Goal: Information Seeking & Learning: Learn about a topic

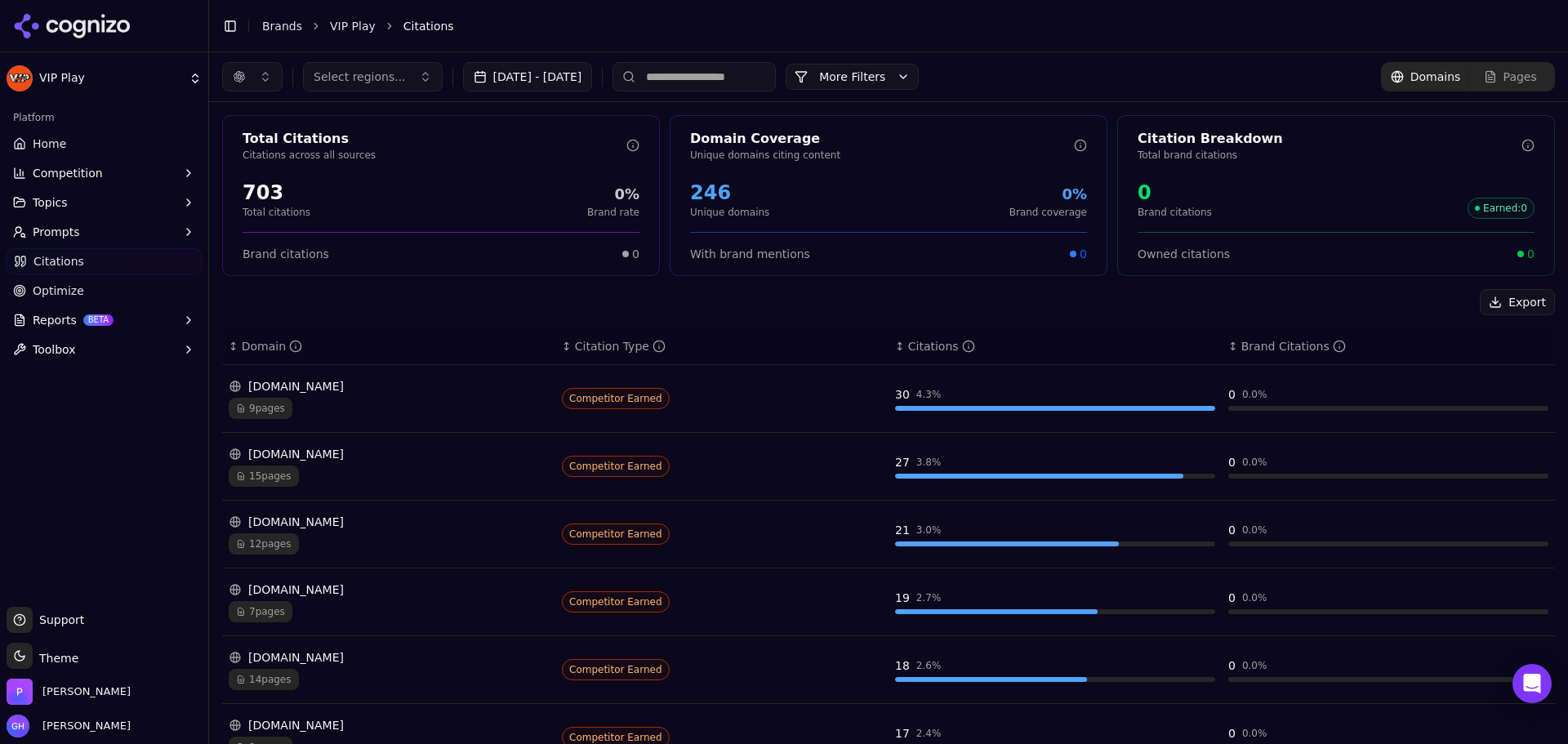
click at [679, 84] on input at bounding box center [694, 77] width 163 height 30
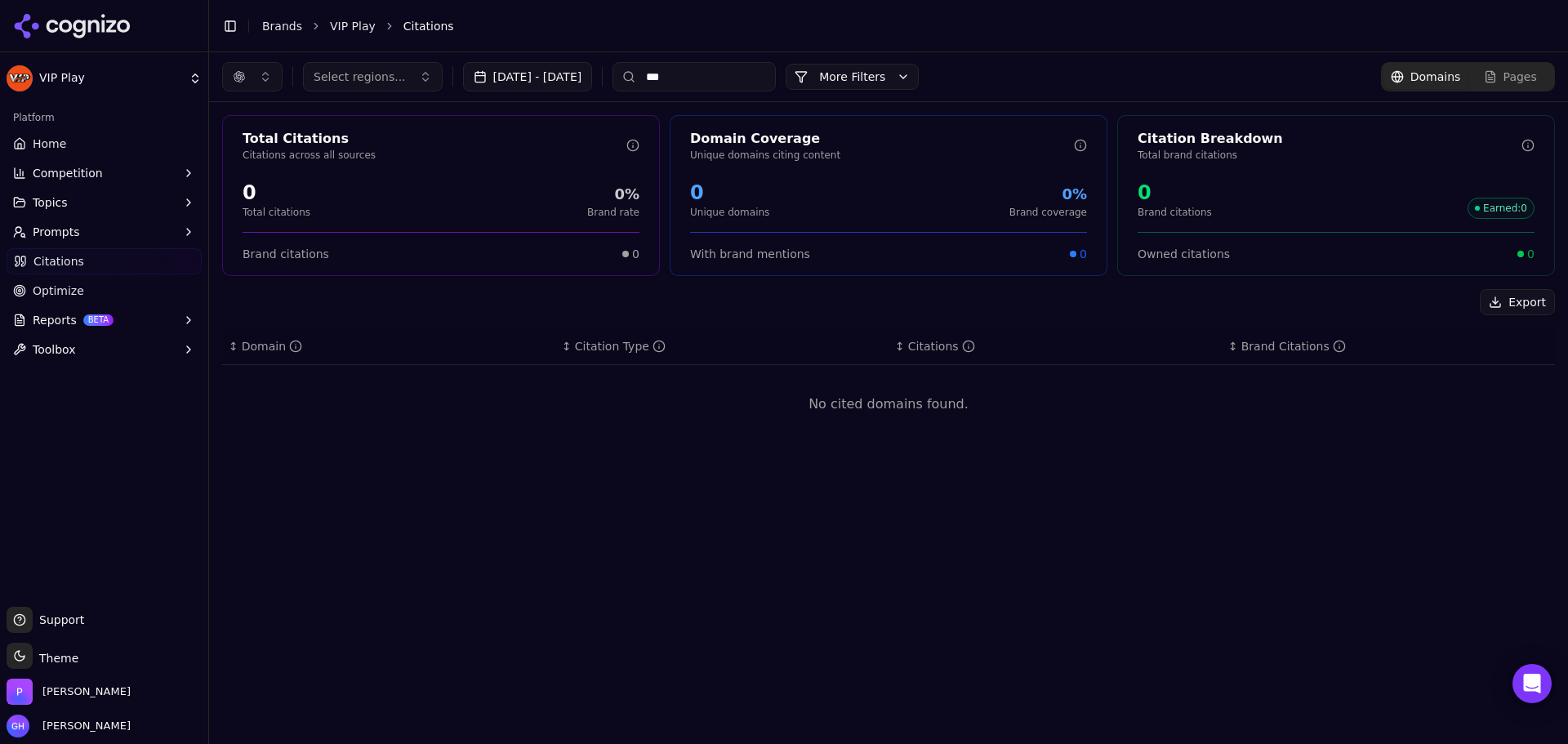
type input "***"
click at [264, 33] on link "Brands" at bounding box center [282, 26] width 40 height 13
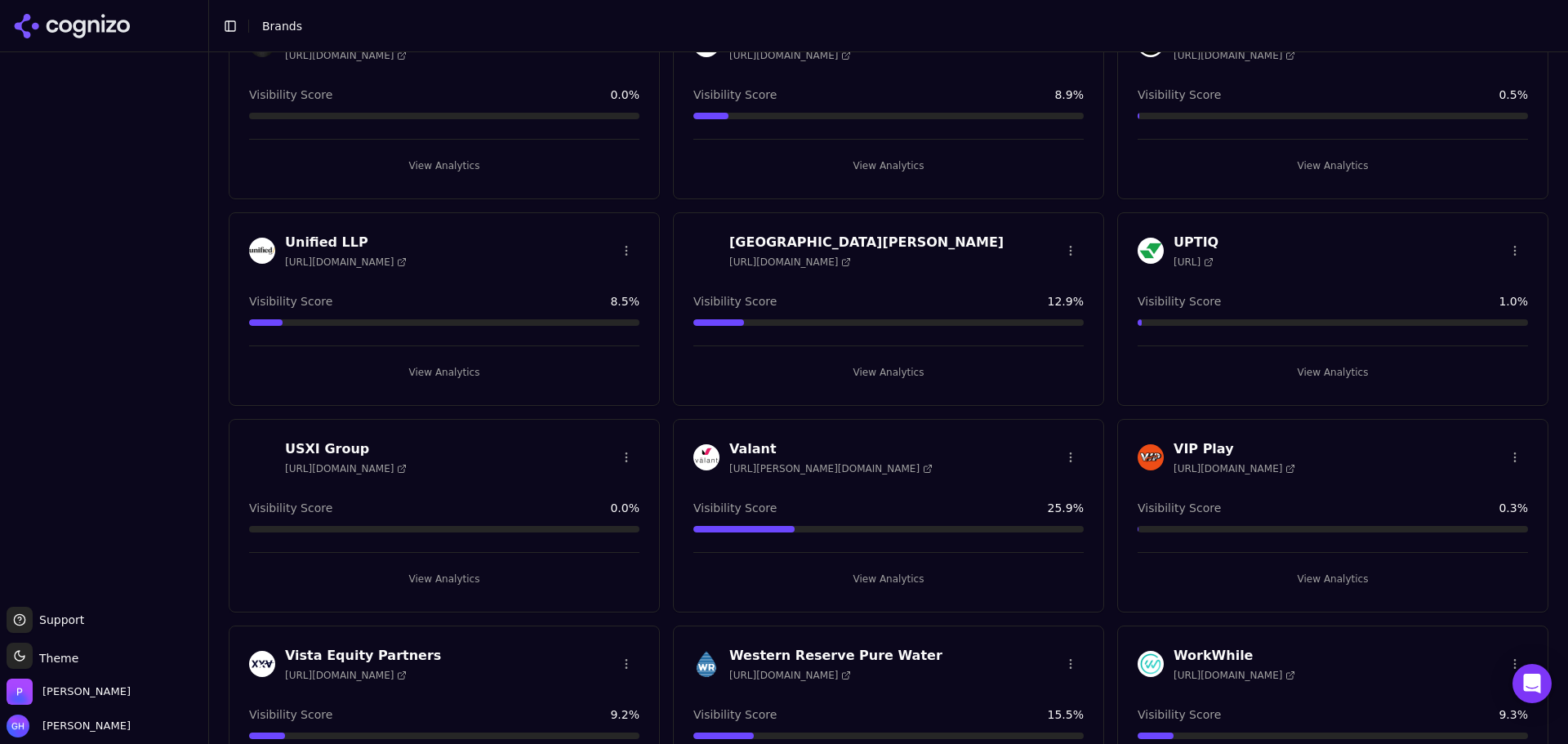
scroll to position [4738, 0]
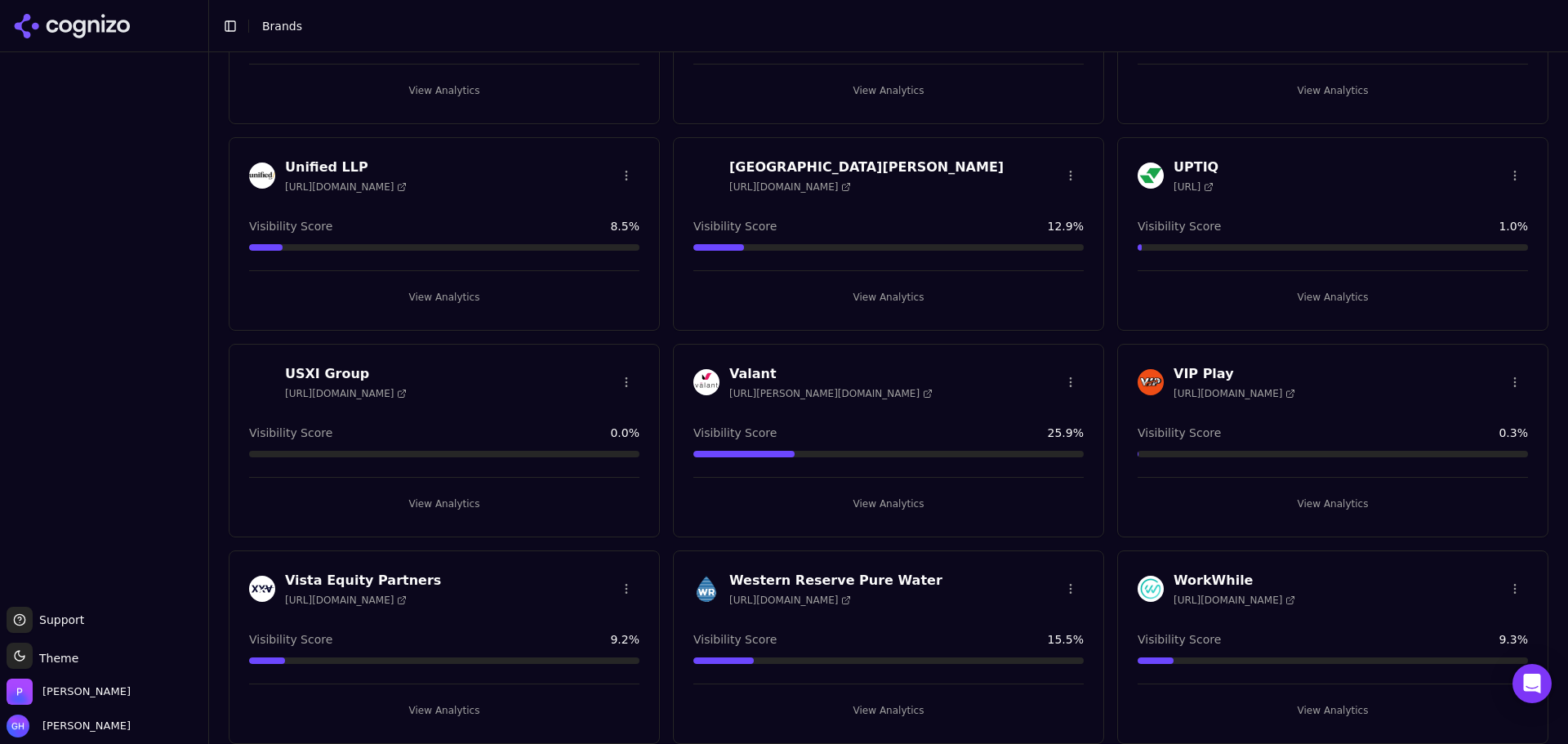
click at [1198, 370] on h3 "VIP Play" at bounding box center [1234, 374] width 121 height 20
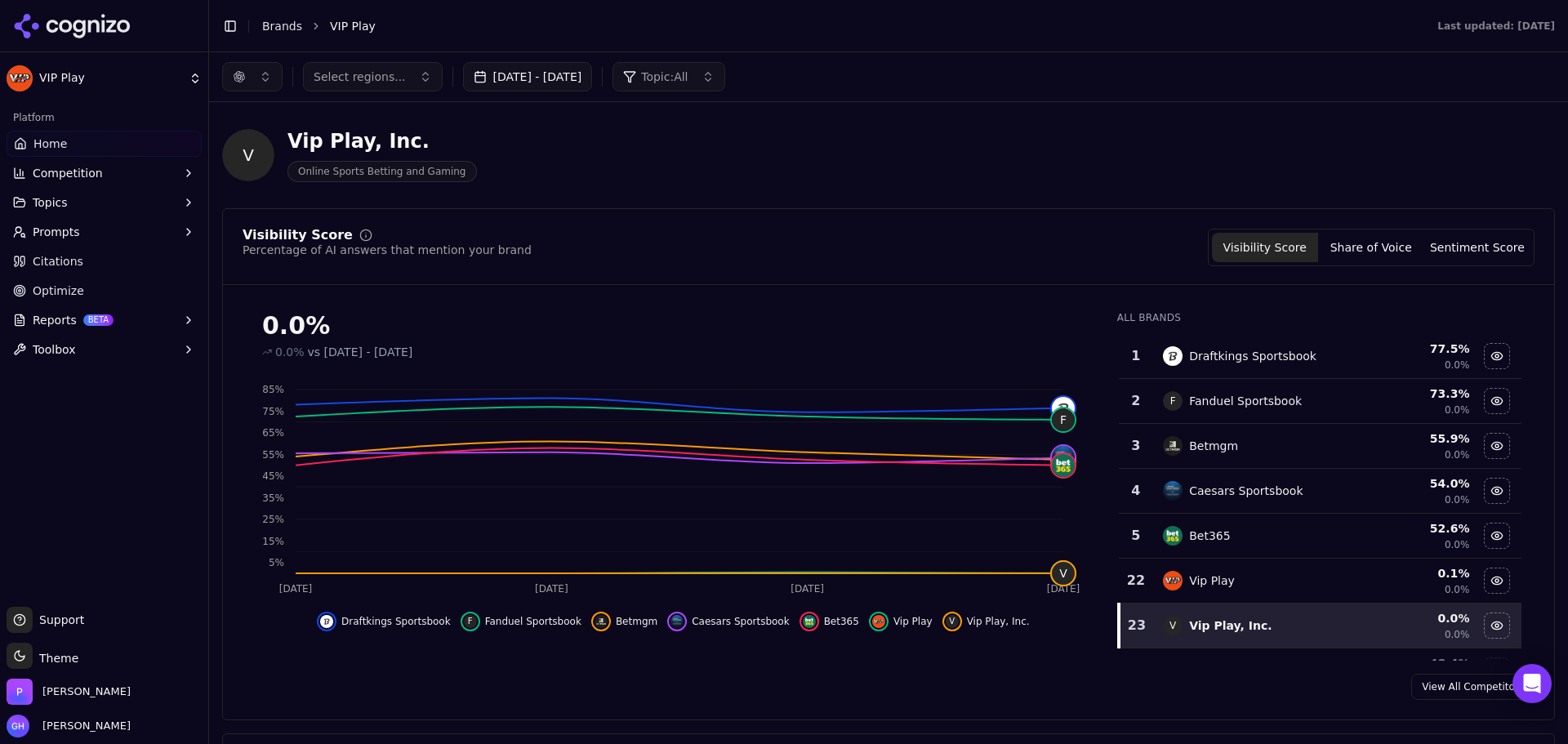
click at [1326, 562] on td "Vip Play" at bounding box center [1257, 581] width 208 height 45
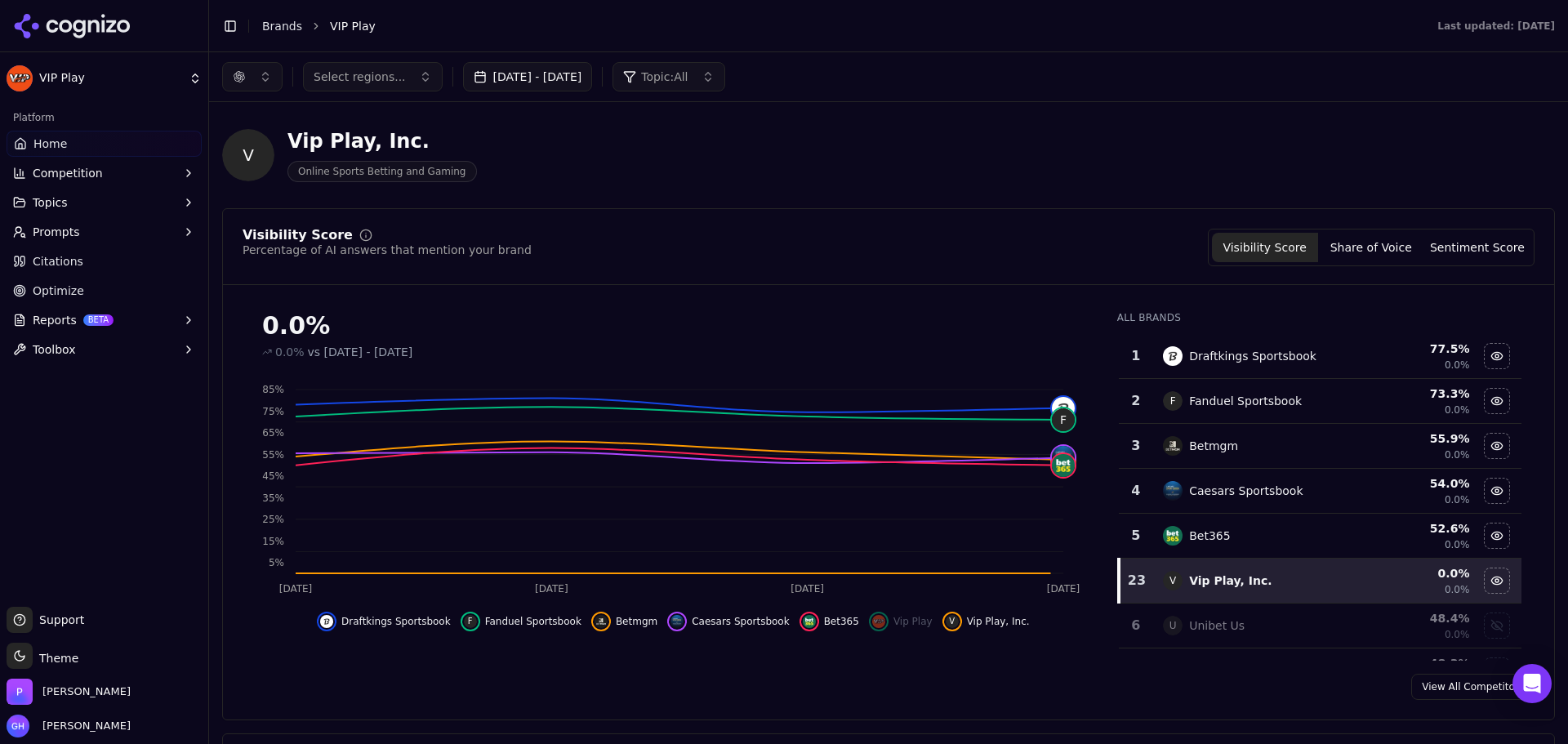
click at [1326, 562] on td "V Vip Play, Inc." at bounding box center [1257, 581] width 208 height 45
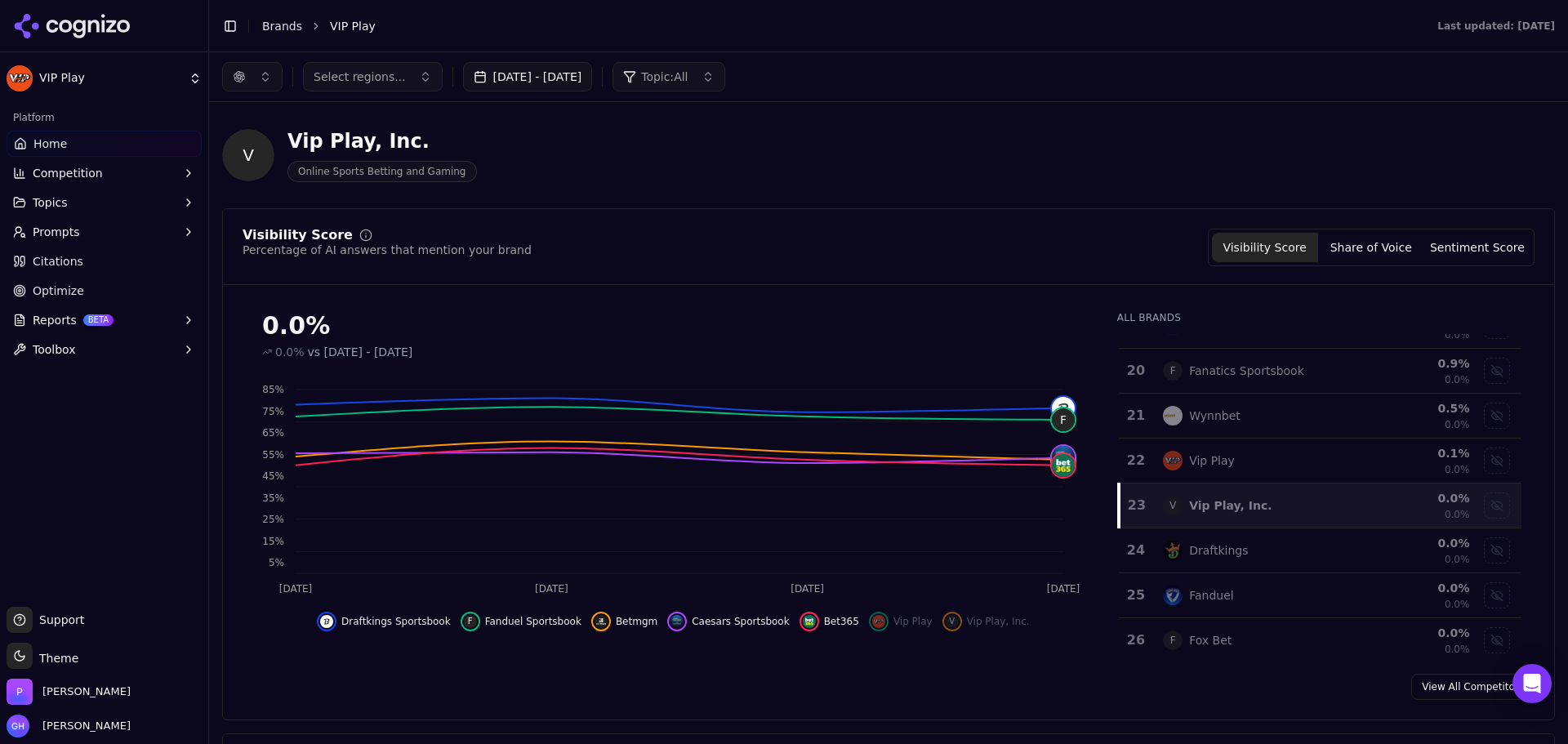
scroll to position [686, 0]
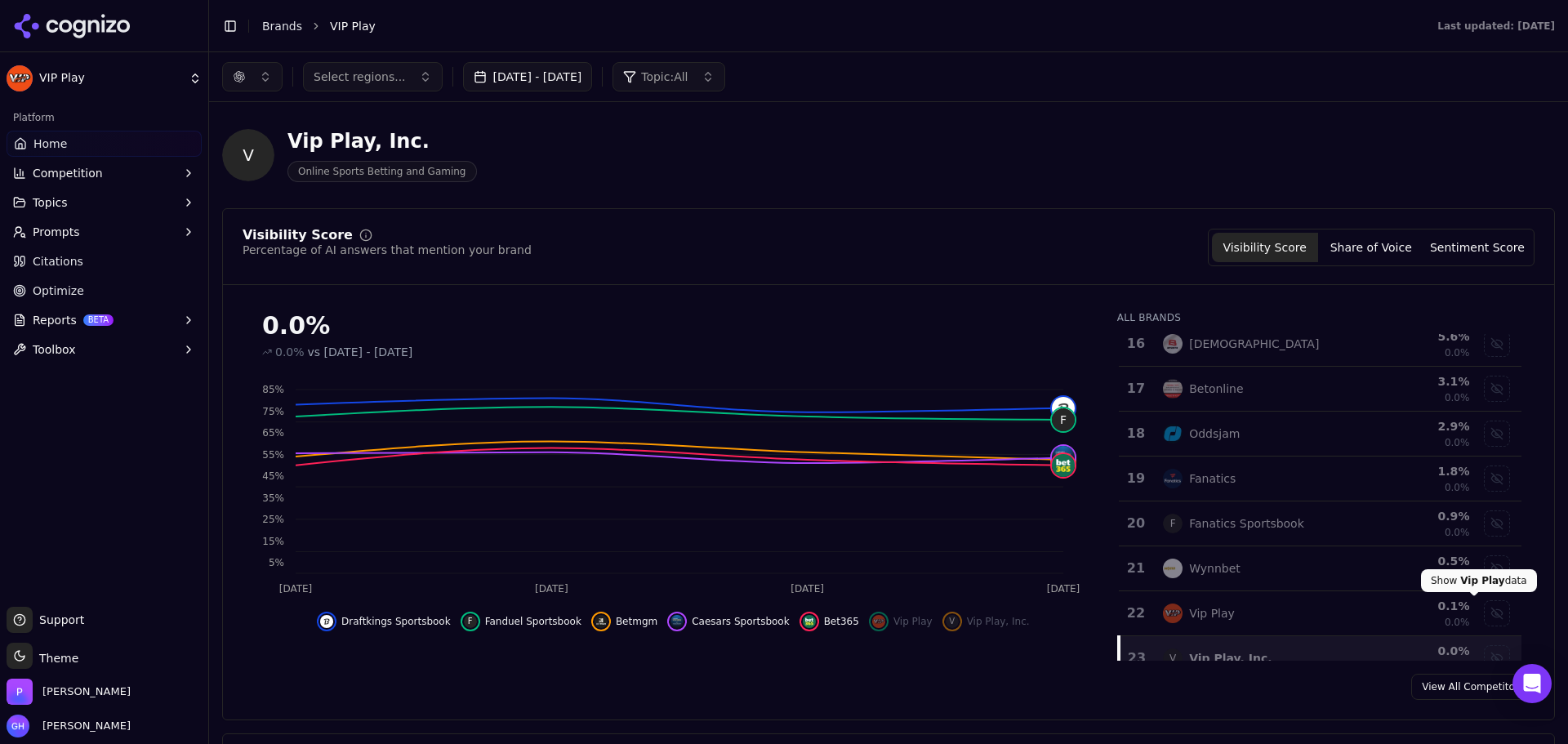
click at [1484, 609] on div "Show vip play data" at bounding box center [1496, 613] width 25 height 25
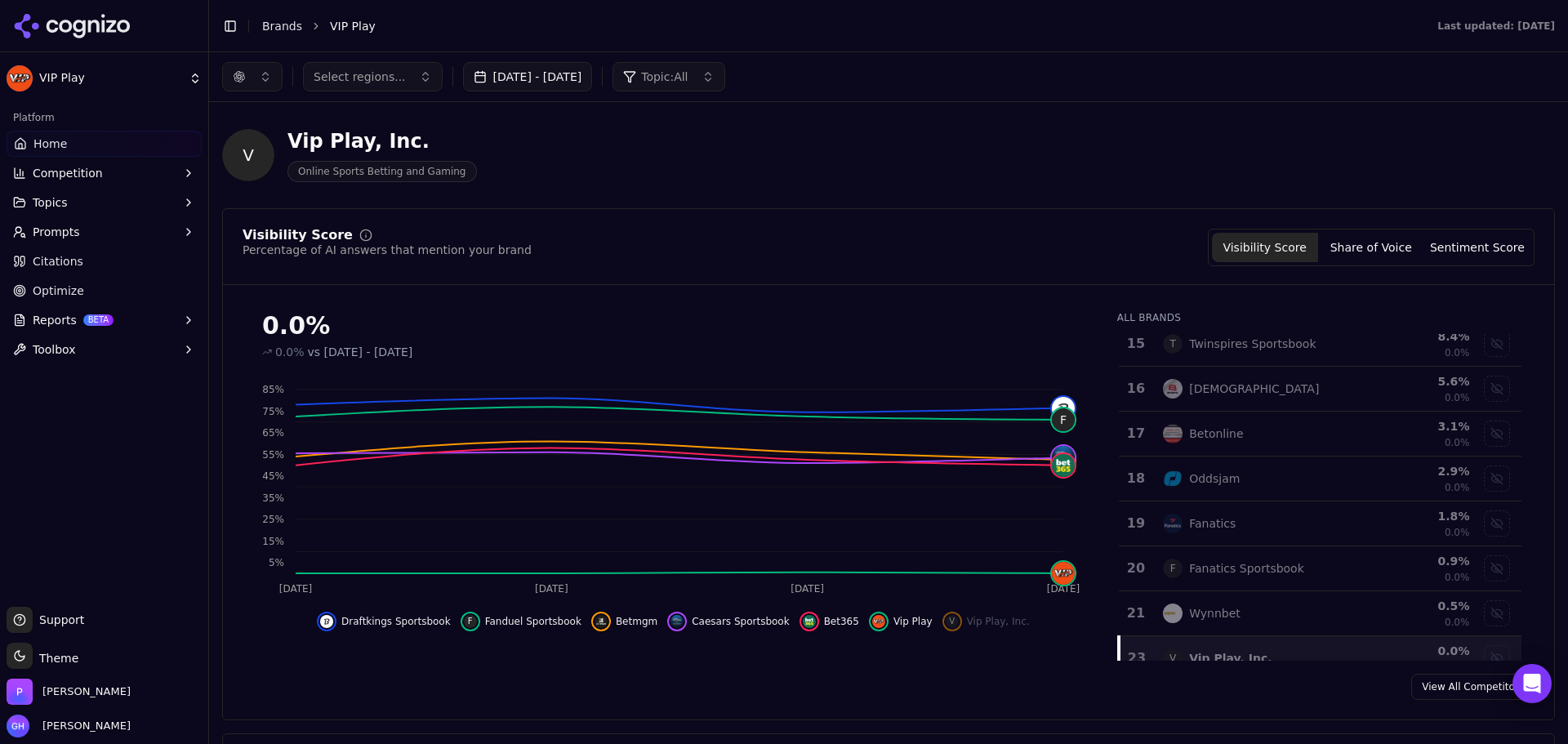
click at [1365, 228] on div "Visibility Score Percentage of AI answers that mention your brand Visibility Sc…" at bounding box center [888, 464] width 1332 height 512
click at [1374, 249] on button "Share of Voice" at bounding box center [1370, 248] width 106 height 30
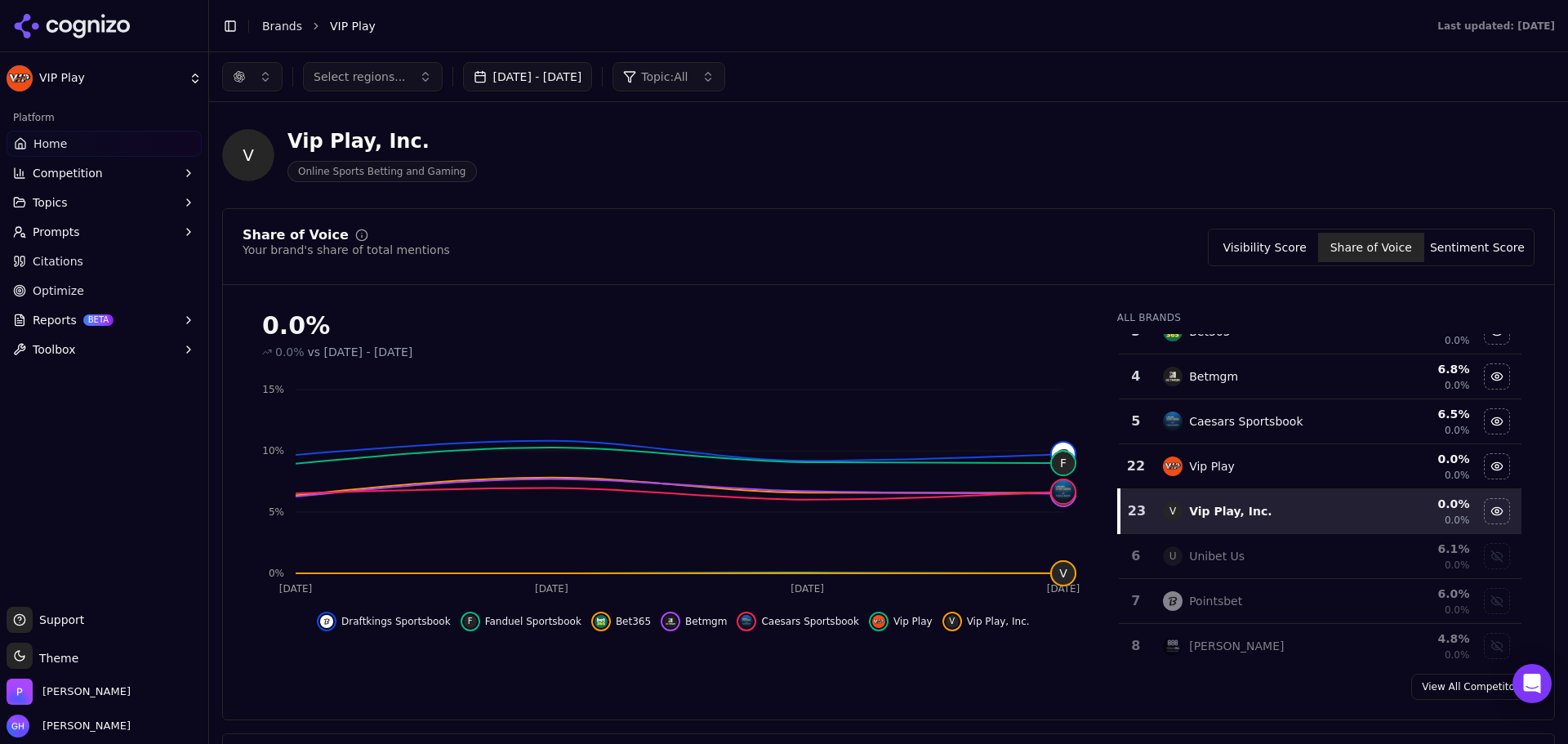
scroll to position [0, 0]
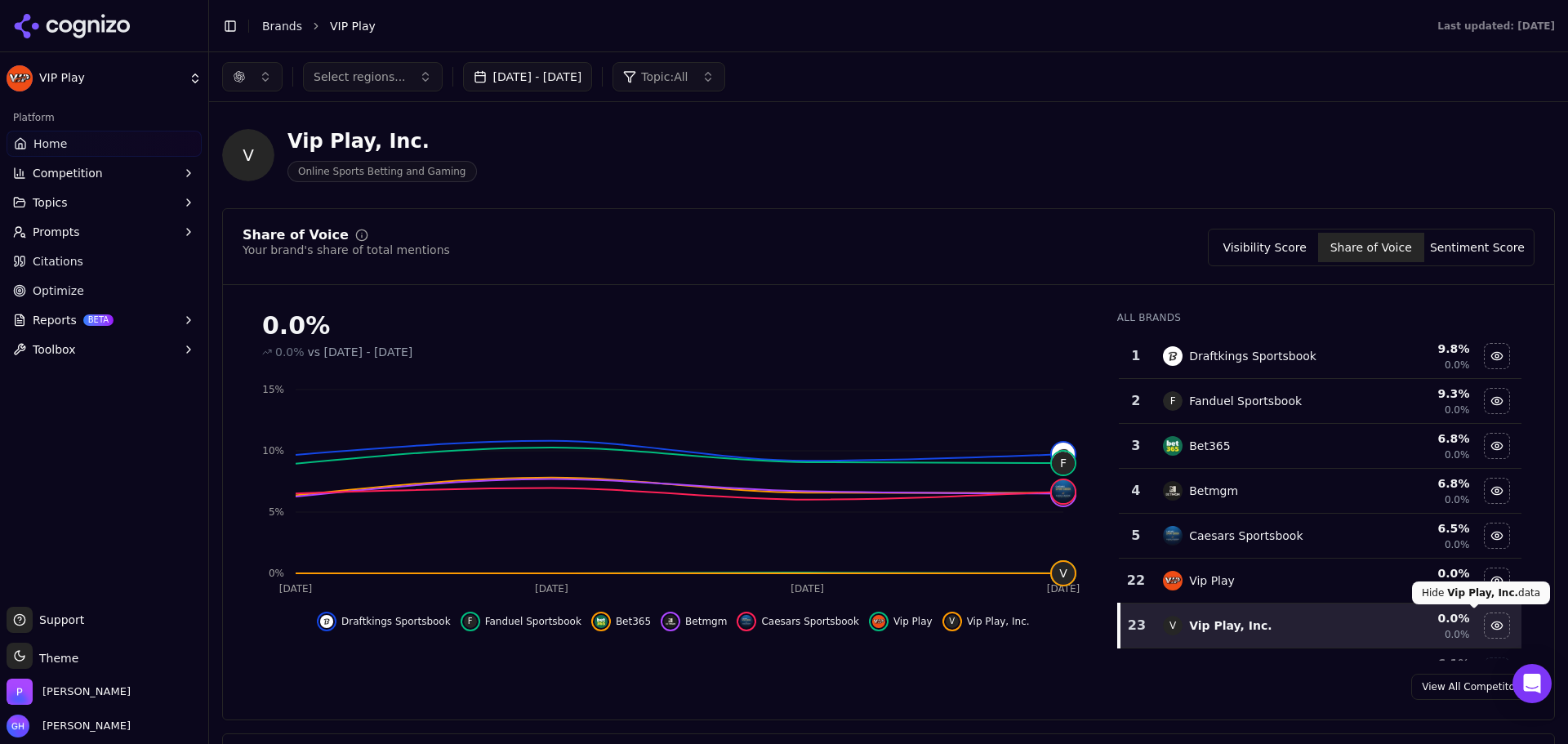
click at [1484, 623] on div "Hide vip play, inc. data" at bounding box center [1496, 626] width 25 height 25
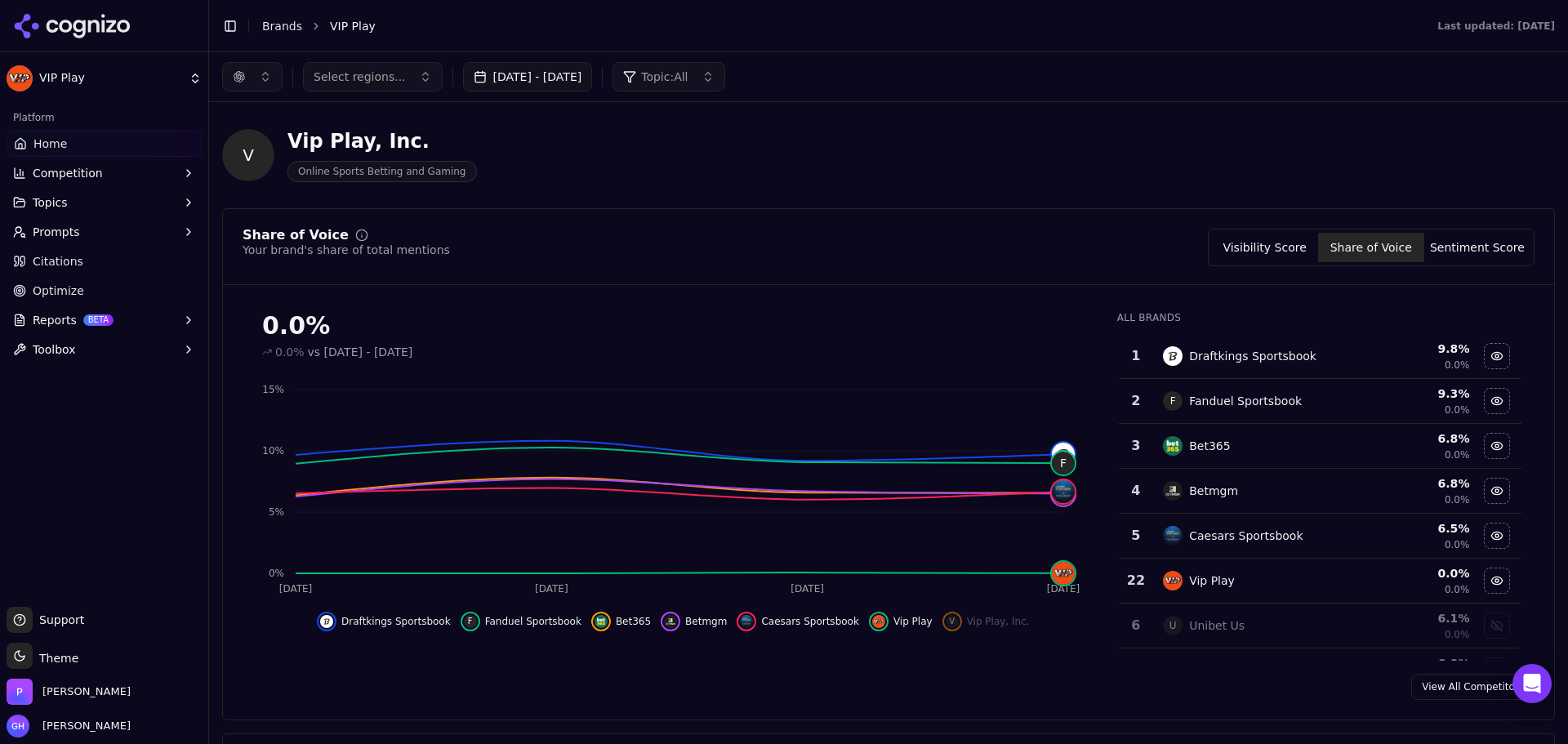
click at [1467, 248] on button "Sentiment Score" at bounding box center [1477, 248] width 106 height 30
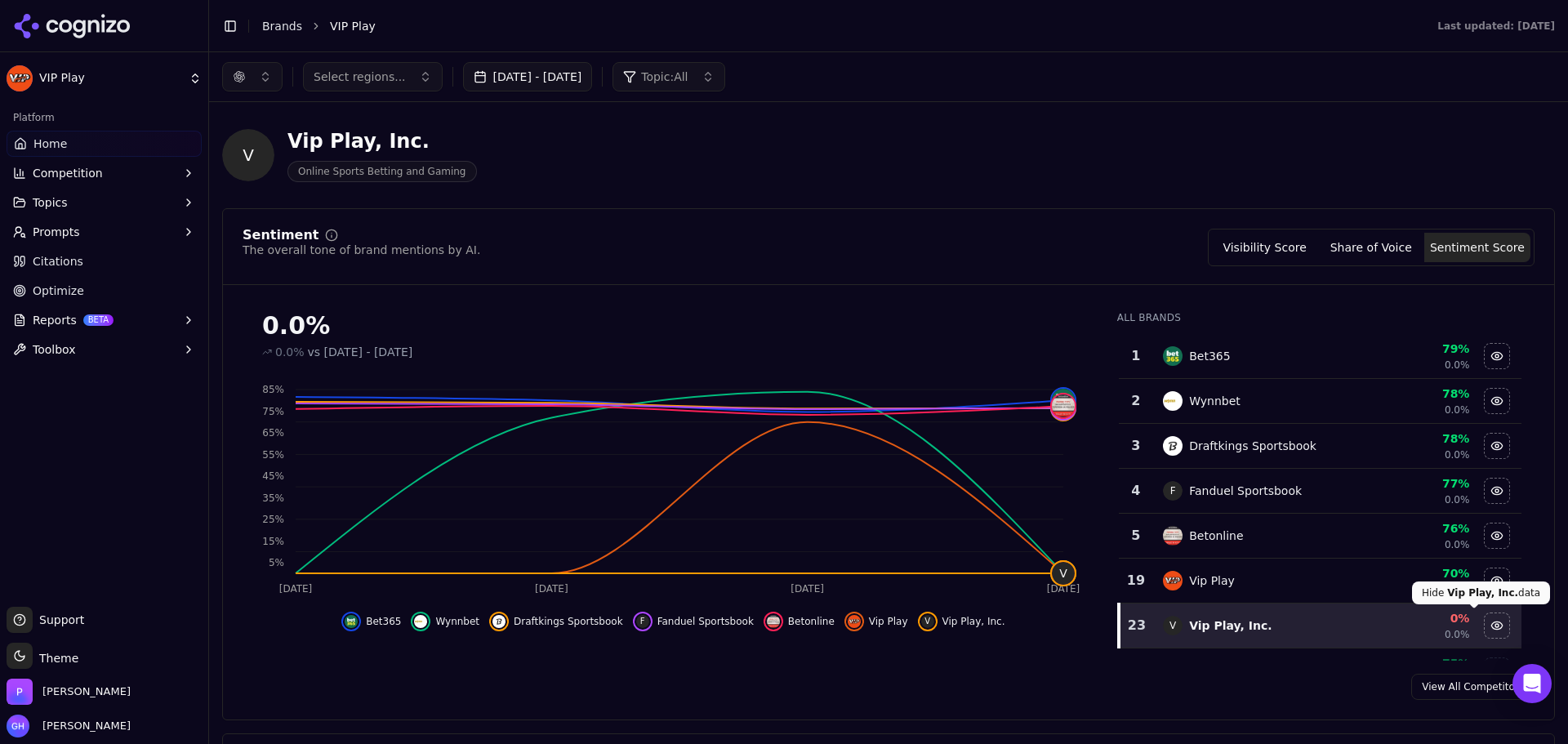
click at [1484, 624] on div "Hide vip play, inc. data" at bounding box center [1496, 626] width 25 height 25
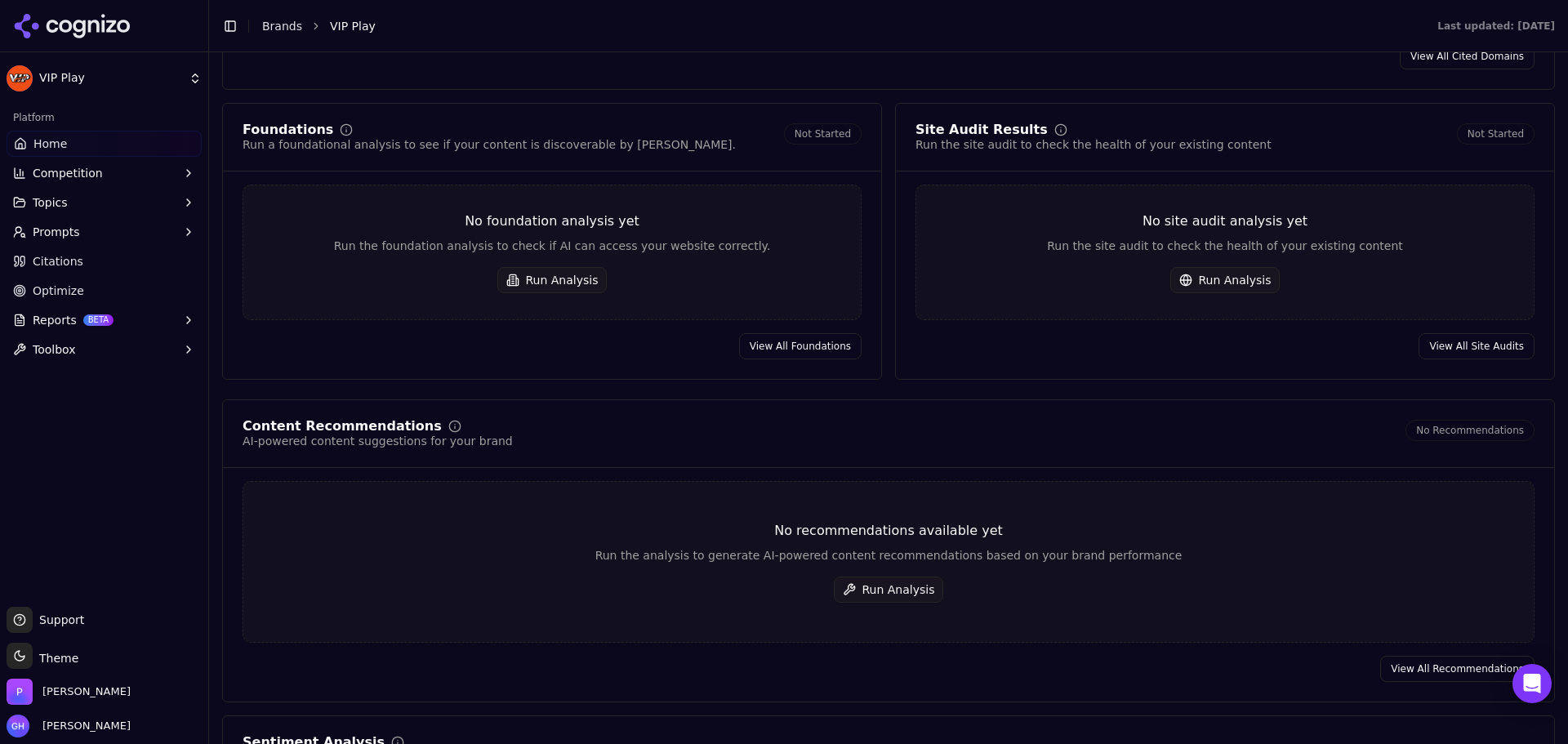
scroll to position [2532, 0]
